Goal: Obtain resource: Download file/media

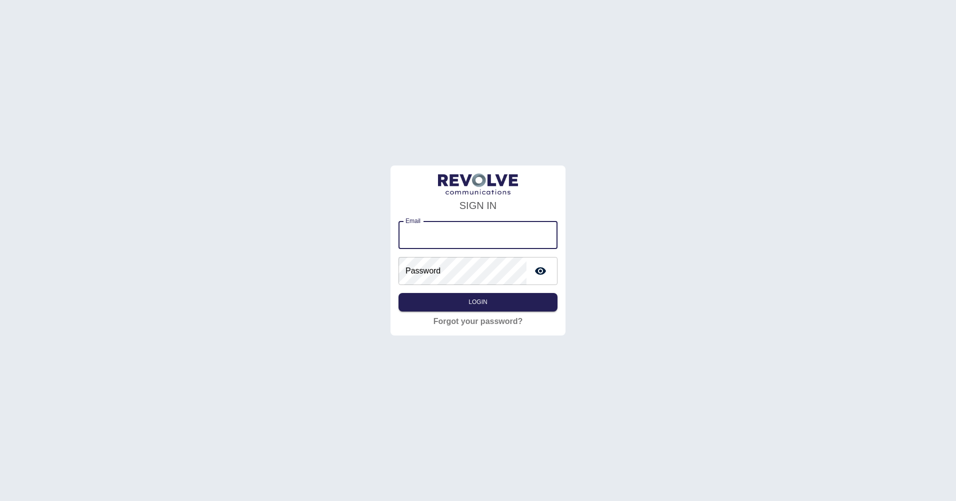
type input "**********"
click at [398, 293] on button "Login" at bounding box center [477, 302] width 159 height 18
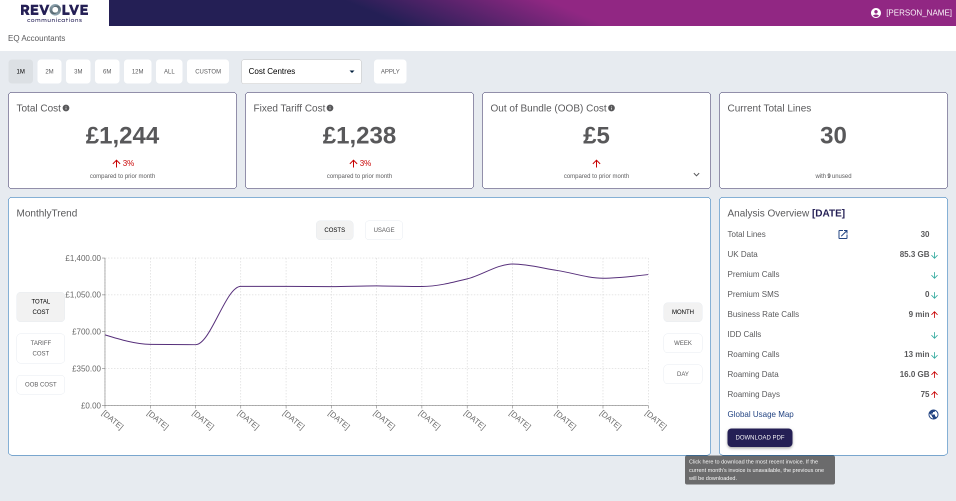
click at [764, 437] on button "Download PDF" at bounding box center [759, 437] width 65 height 18
drag, startPoint x: 841, startPoint y: 216, endPoint x: 843, endPoint y: 227, distance: 11.1
click at [841, 216] on span "[DATE]" at bounding box center [828, 212] width 33 height 11
click at [838, 200] on div "Analysis Overview [DATE] Total Lines 30 UK Data 85.3 GB Premium Calls Premium S…" at bounding box center [833, 326] width 229 height 258
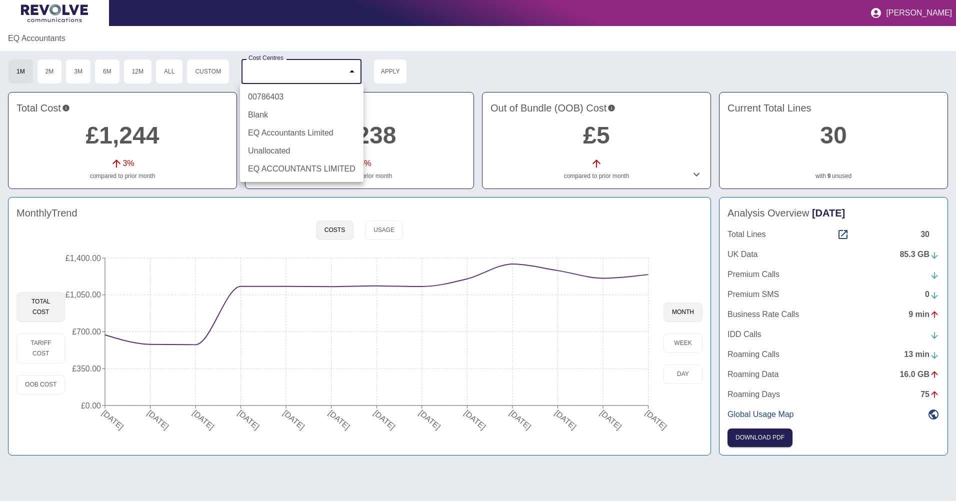
click at [316, 77] on body "[PERSON_NAME] EQ Accountants 1M 2M 3M 6M 12M All Custom Cost Centres ​ Cost Cen…" at bounding box center [478, 250] width 956 height 501
click at [320, 71] on div at bounding box center [478, 250] width 956 height 501
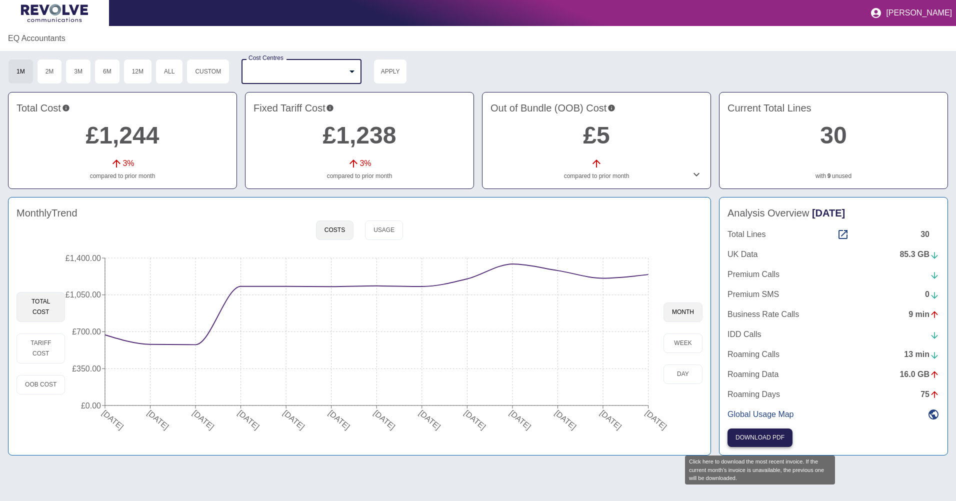
click at [769, 437] on button "Download PDF" at bounding box center [759, 437] width 65 height 18
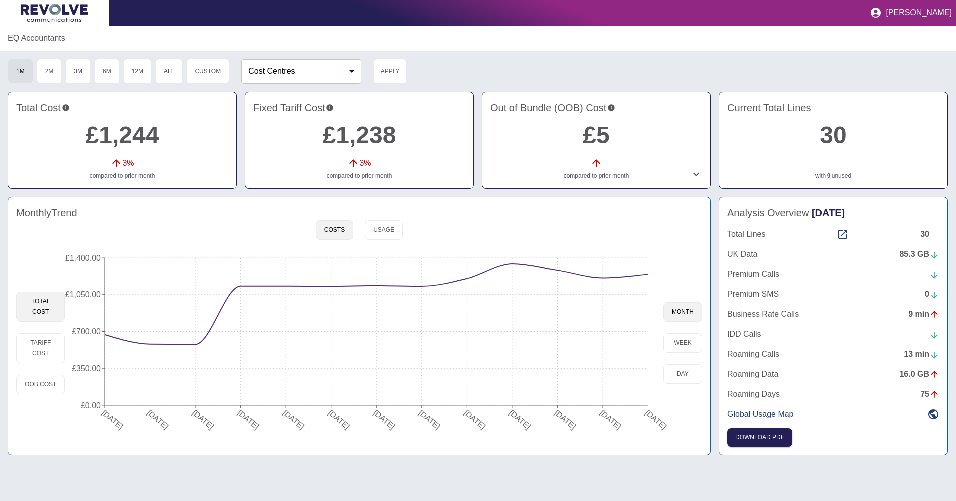
click at [727, 428] on button "Download PDF" at bounding box center [759, 437] width 65 height 18
